Goal: Task Accomplishment & Management: Manage account settings

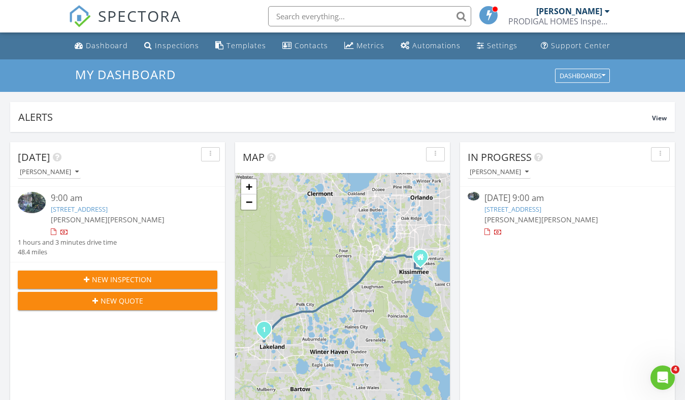
click at [108, 208] on link "[STREET_ADDRESS]" at bounding box center [79, 209] width 57 height 9
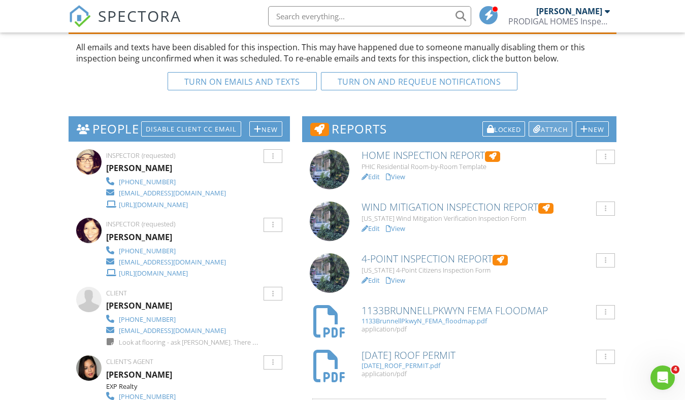
click at [551, 134] on div "Attach" at bounding box center [551, 128] width 44 height 15
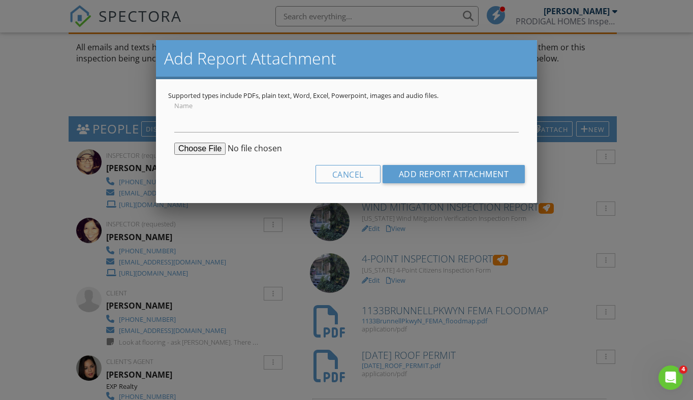
click at [198, 150] on input "file" at bounding box center [251, 149] width 155 height 12
type input "C:\fakepath\1133 N Brunnell Pkwy - Wind_Mitigation.pdf"
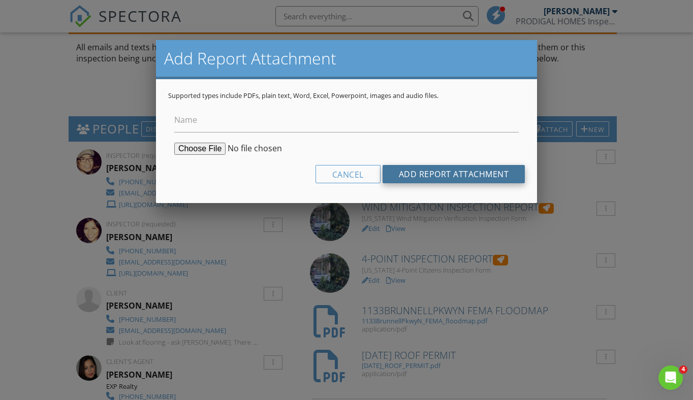
click at [489, 174] on input "Add Report Attachment" at bounding box center [453, 174] width 143 height 18
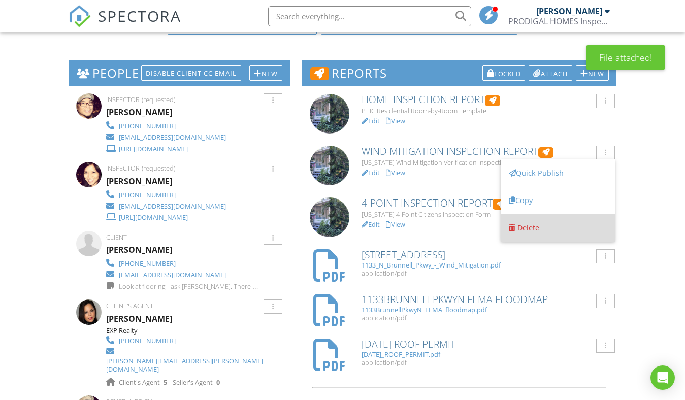
click at [538, 231] on div "Delete" at bounding box center [529, 228] width 22 height 10
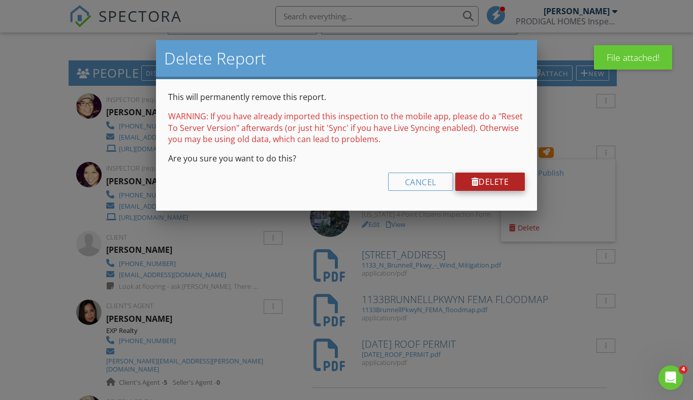
click at [502, 182] on link "Delete" at bounding box center [490, 182] width 70 height 18
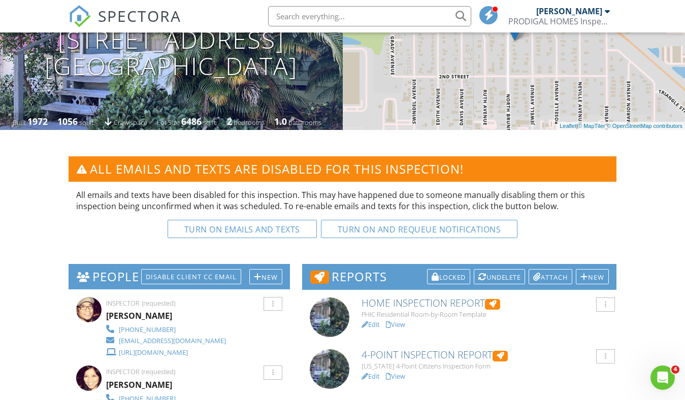
scroll to position [153, 0]
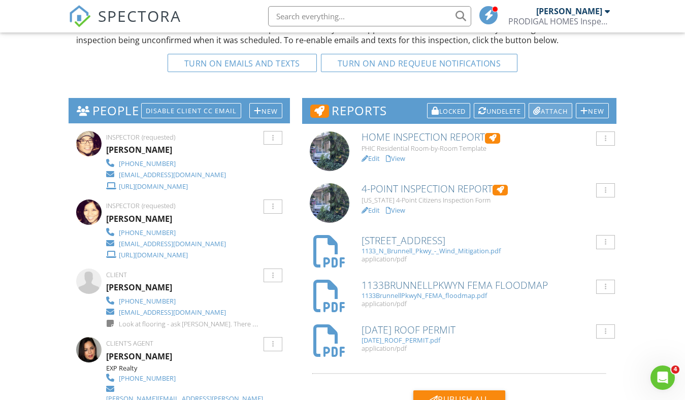
click at [553, 114] on div "Attach" at bounding box center [551, 110] width 44 height 15
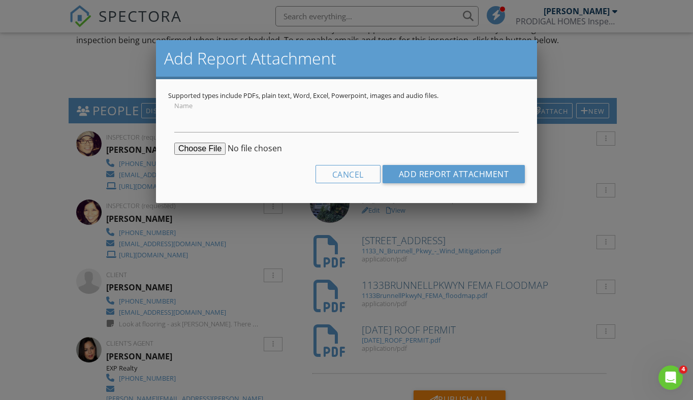
click at [197, 150] on input "file" at bounding box center [251, 149] width 155 height 12
type input "C:\fakepath\1133_N_Brunnell_Pkwy___SUMMARY.pdf"
click at [241, 126] on input "Name" at bounding box center [346, 120] width 344 height 25
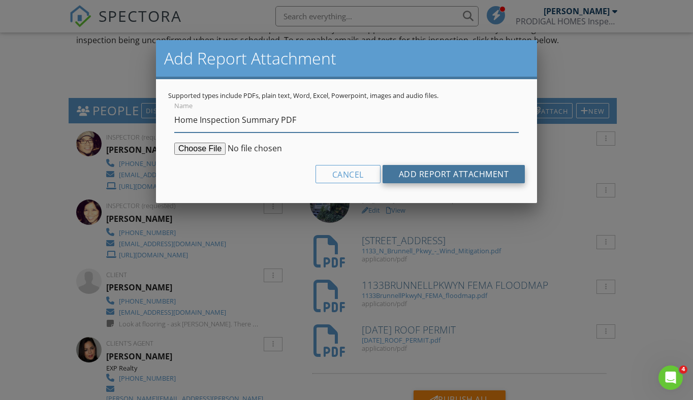
type input "Home Inspection Summary PDF"
click at [477, 172] on input "Add Report Attachment" at bounding box center [453, 174] width 143 height 18
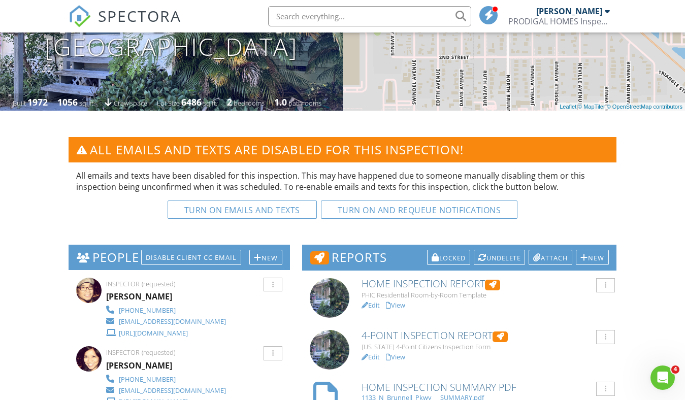
scroll to position [232, 0]
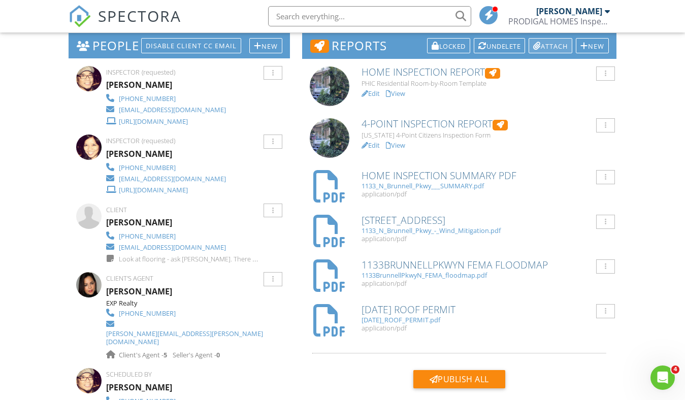
click at [551, 47] on div "Attach" at bounding box center [551, 45] width 44 height 15
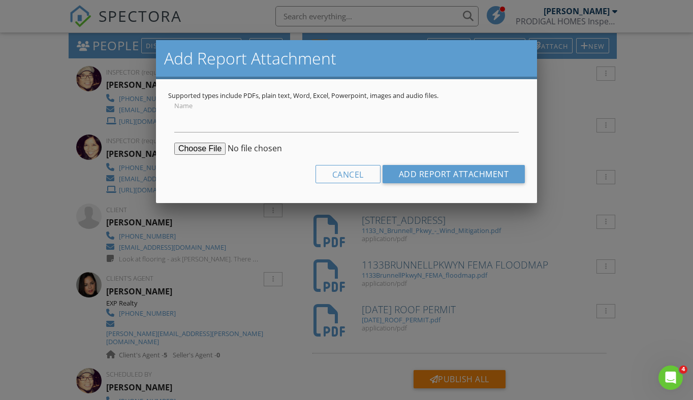
click at [199, 150] on input "file" at bounding box center [251, 149] width 155 height 12
type input "C:\fakepath\1133 N Brunnell Pkwy - 4-Point.pdf"
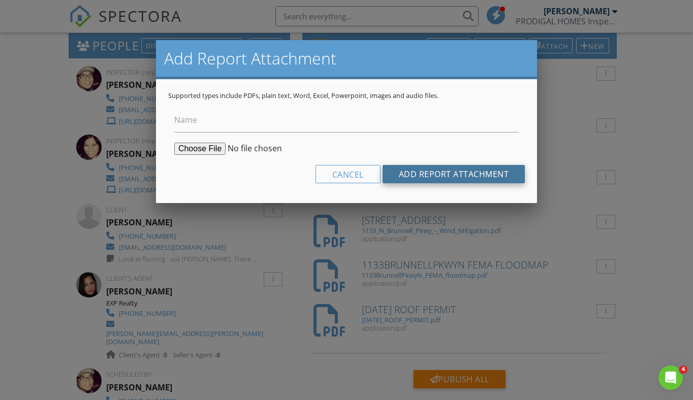
click at [433, 177] on input "Add Report Attachment" at bounding box center [453, 174] width 143 height 18
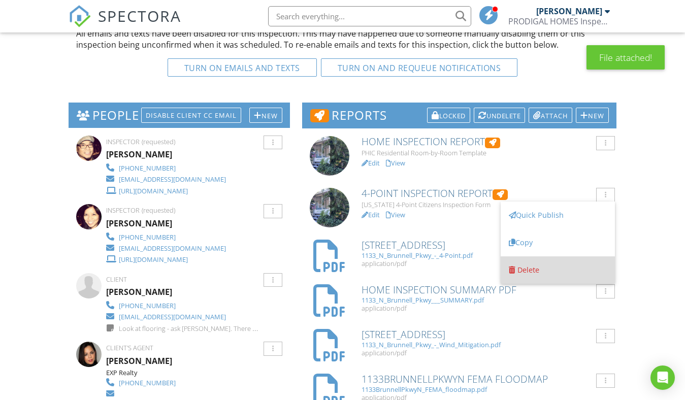
click at [538, 268] on div "Delete" at bounding box center [529, 270] width 22 height 10
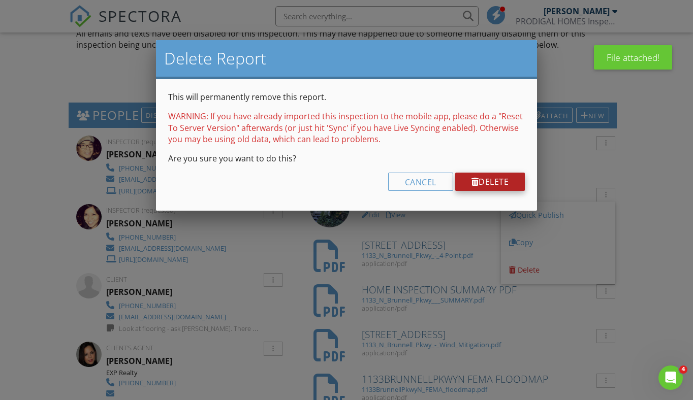
click at [498, 185] on link "Delete" at bounding box center [490, 182] width 70 height 18
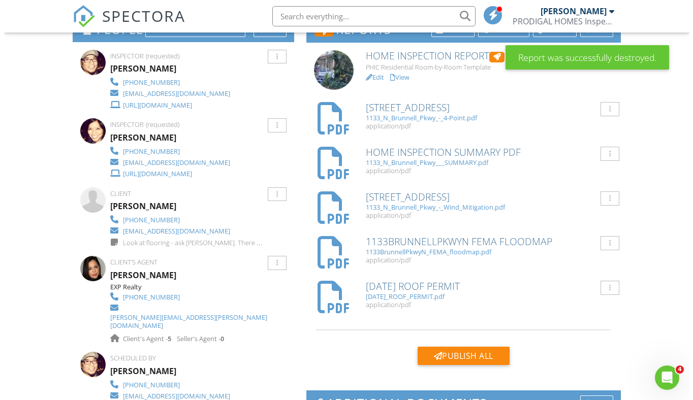
scroll to position [388, 0]
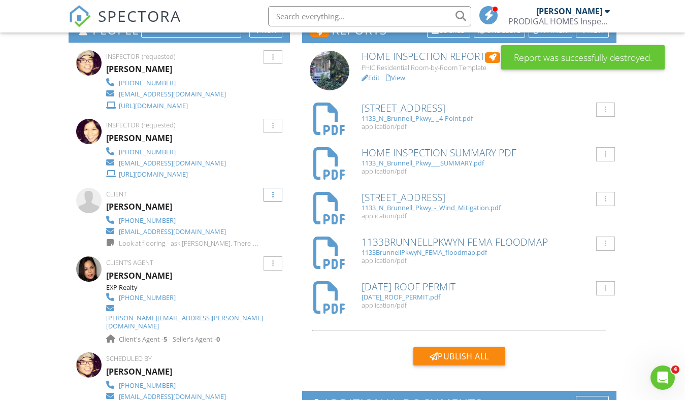
click at [272, 195] on div at bounding box center [273, 195] width 2 height 7
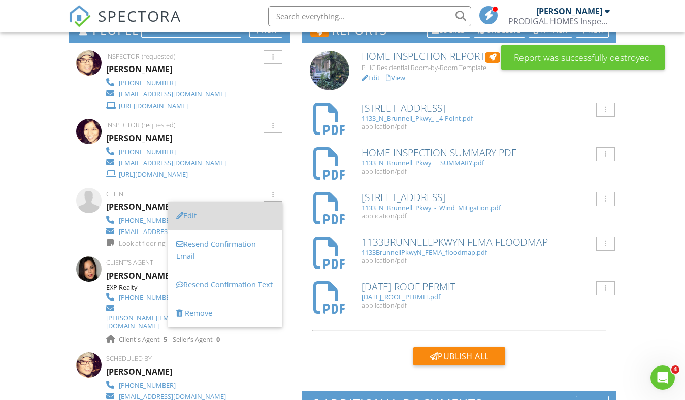
click at [205, 218] on li "Edit" at bounding box center [225, 216] width 114 height 28
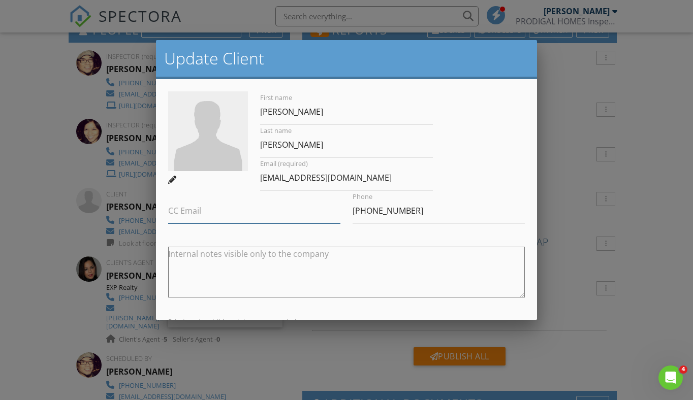
click at [205, 215] on input "CC Email" at bounding box center [254, 211] width 172 height 25
paste input "[PERSON_NAME][EMAIL_ADDRESS][PERSON_NAME][DOMAIN_NAME]"
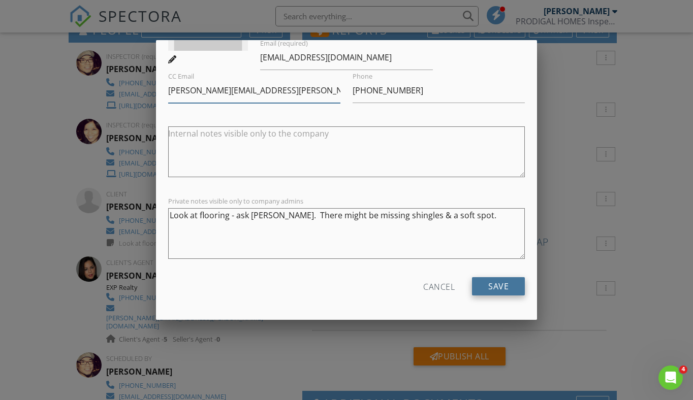
type input "[PERSON_NAME][EMAIL_ADDRESS][PERSON_NAME][DOMAIN_NAME]"
click at [493, 286] on input "Save" at bounding box center [498, 286] width 53 height 18
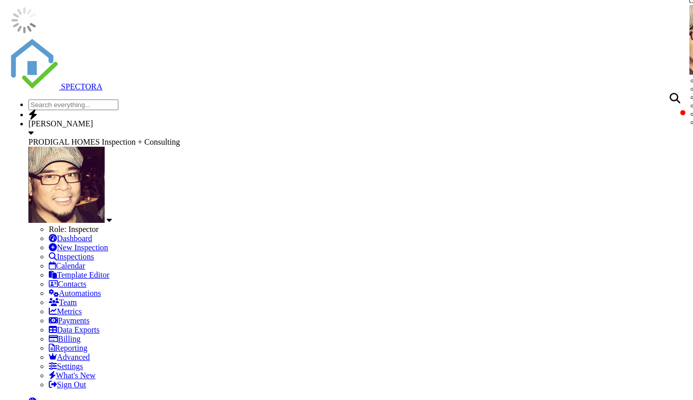
scroll to position [435, 0]
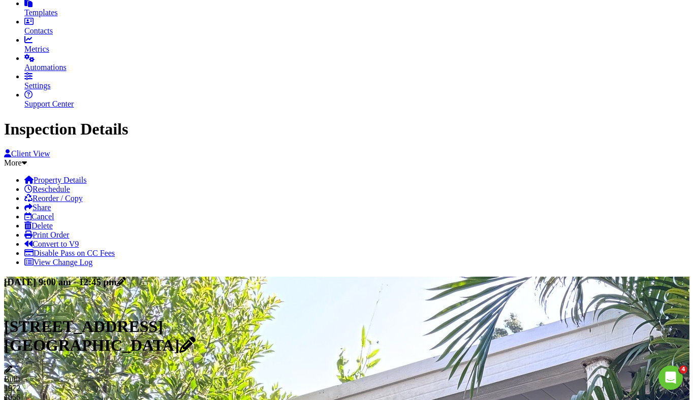
scroll to position [0, 0]
checkbox input "false"
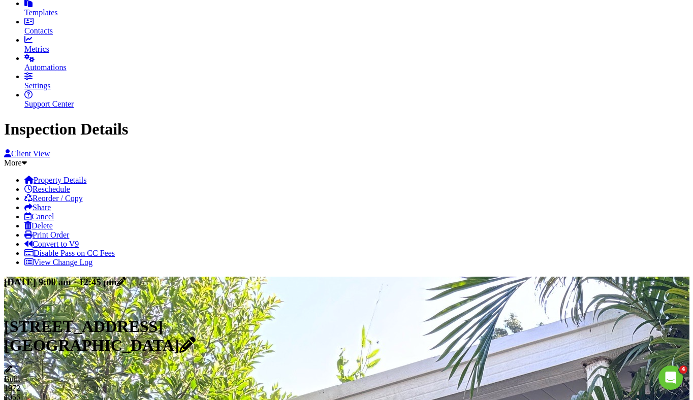
scroll to position [198, 0]
drag, startPoint x: 505, startPoint y: 153, endPoint x: 513, endPoint y: 295, distance: 141.9
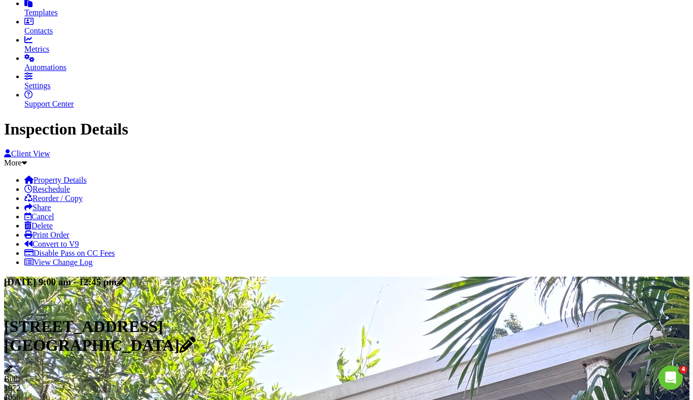
drag, startPoint x: 186, startPoint y: 177, endPoint x: 490, endPoint y: 195, distance: 304.7
drag, startPoint x: 346, startPoint y: 173, endPoint x: 347, endPoint y: 186, distance: 12.7
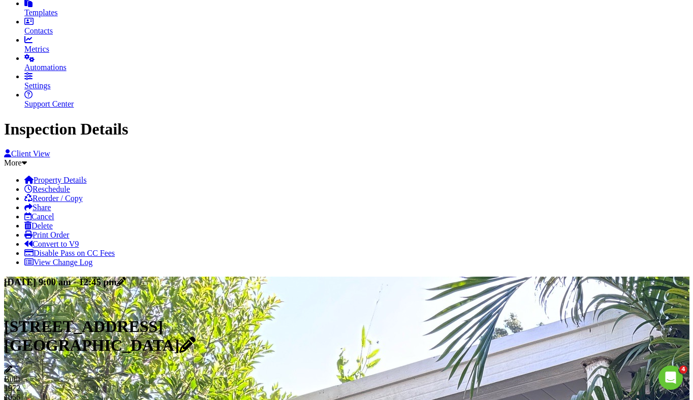
drag, startPoint x: 185, startPoint y: 215, endPoint x: 276, endPoint y: 238, distance: 93.7
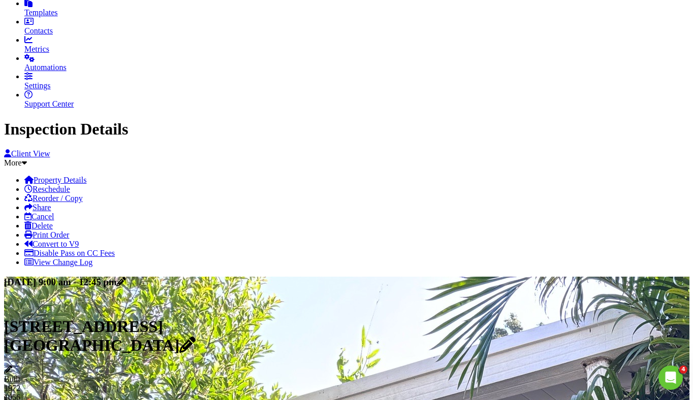
scroll to position [49, 0]
drag, startPoint x: 303, startPoint y: 218, endPoint x: 241, endPoint y: 221, distance: 62.0
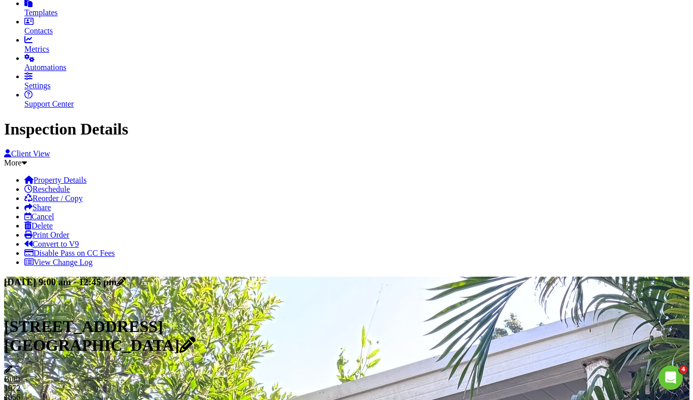
drag, startPoint x: 271, startPoint y: 236, endPoint x: 127, endPoint y: 232, distance: 143.8
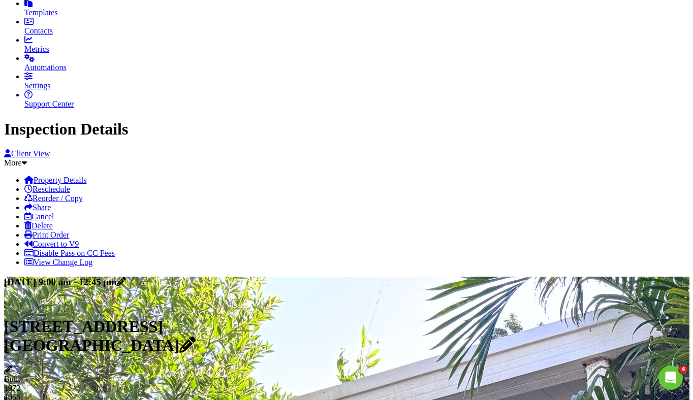
scroll to position [312, 0]
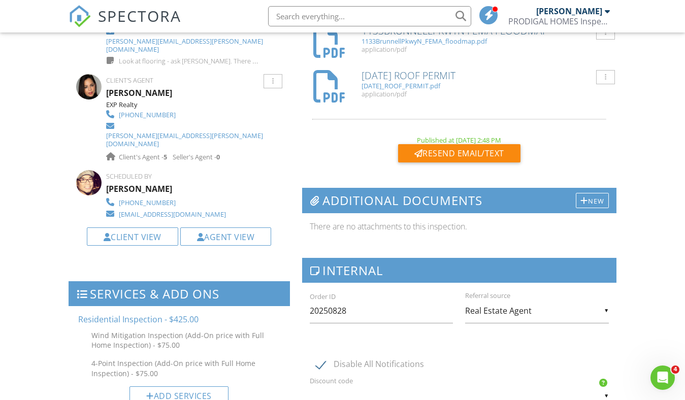
scroll to position [599, 0]
